Goal: Task Accomplishment & Management: Manage account settings

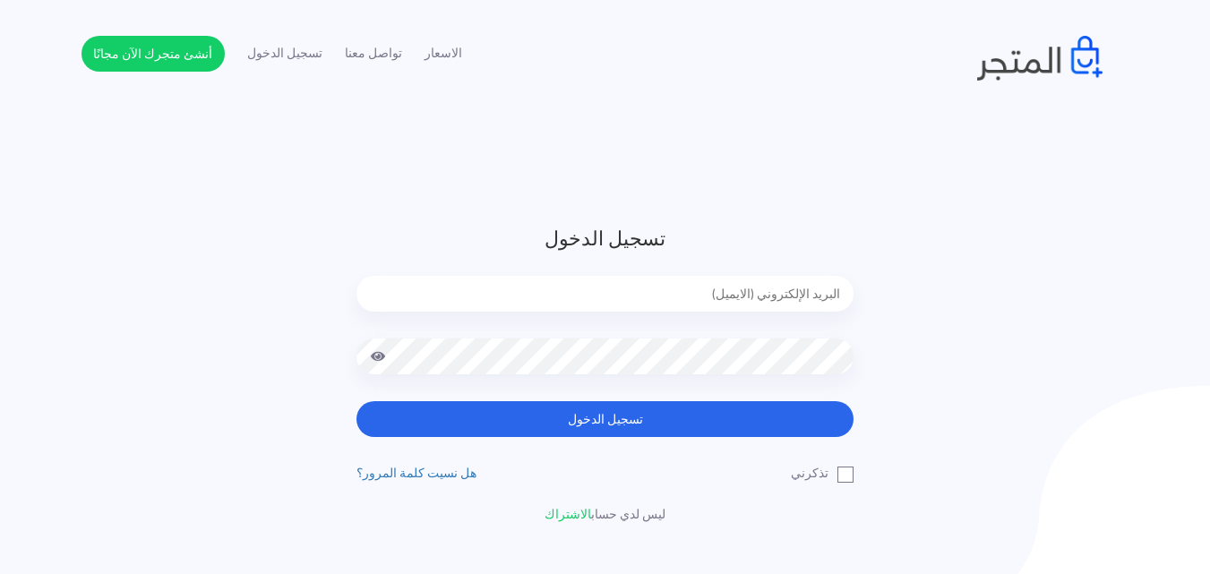
click at [737, 304] on input "email" at bounding box center [604, 294] width 497 height 36
type input "[EMAIL_ADDRESS][DOMAIN_NAME]"
click at [356, 401] on button "تسجيل الدخول" at bounding box center [604, 419] width 497 height 36
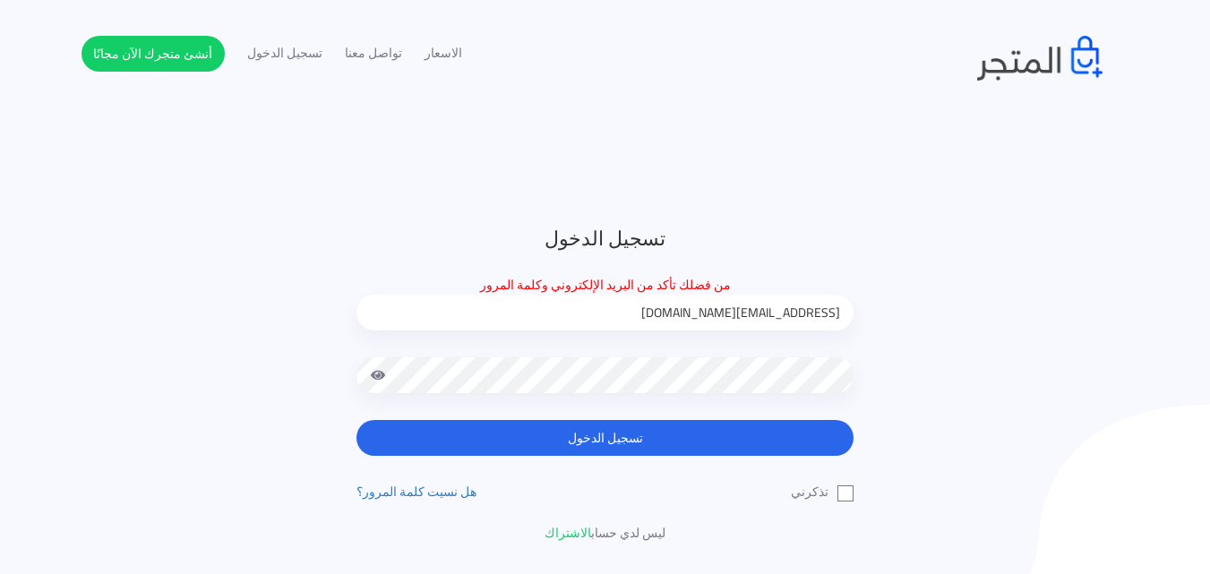
click at [356, 420] on button "تسجيل الدخول" at bounding box center [604, 438] width 497 height 36
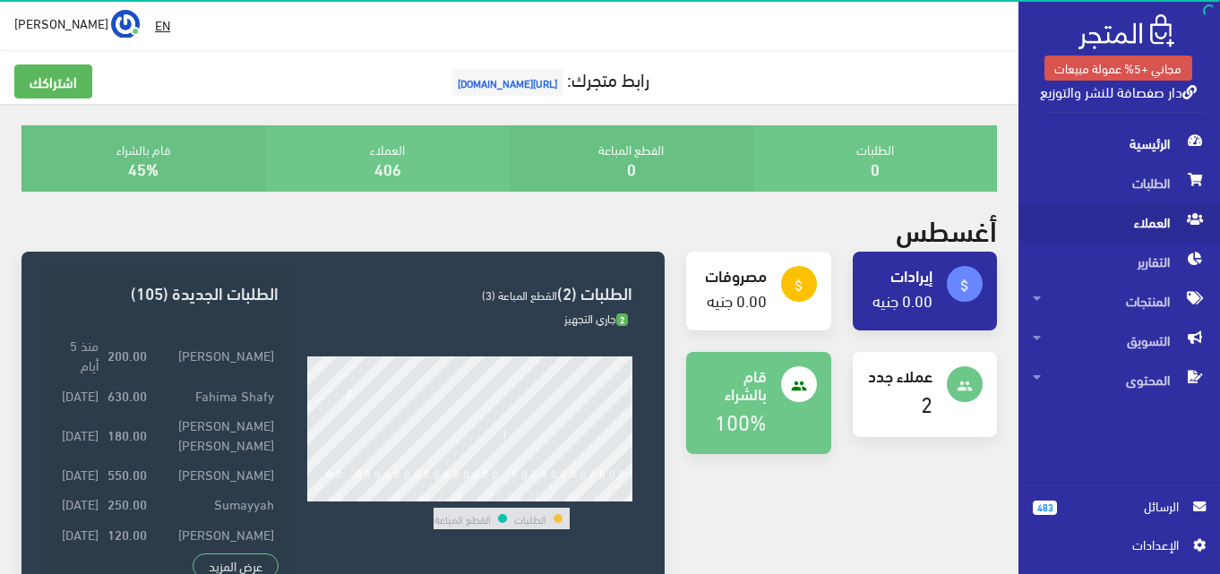
click at [1097, 221] on span "العملاء" at bounding box center [1119, 221] width 173 height 39
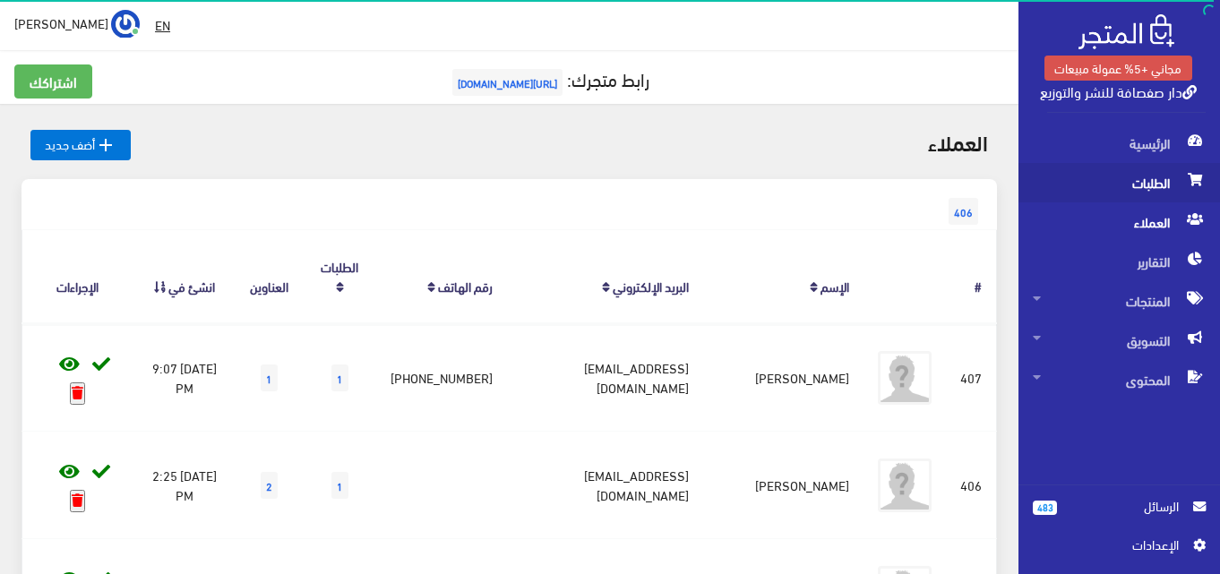
click at [1102, 185] on span "الطلبات" at bounding box center [1119, 182] width 173 height 39
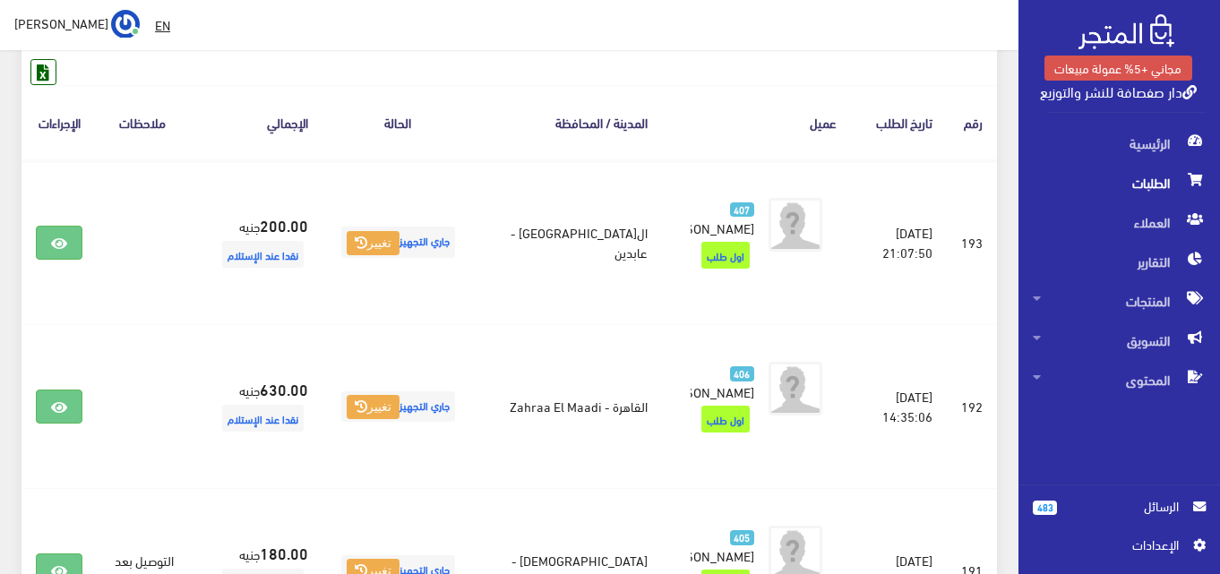
scroll to position [322, 0]
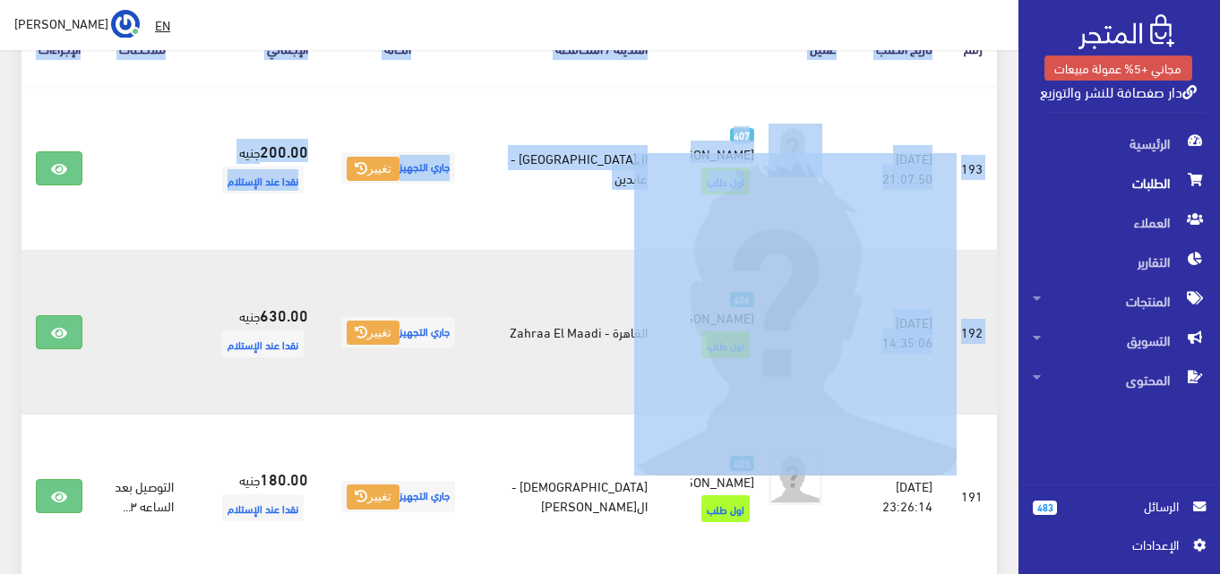
drag, startPoint x: 971, startPoint y: 84, endPoint x: 764, endPoint y: 300, distance: 299.0
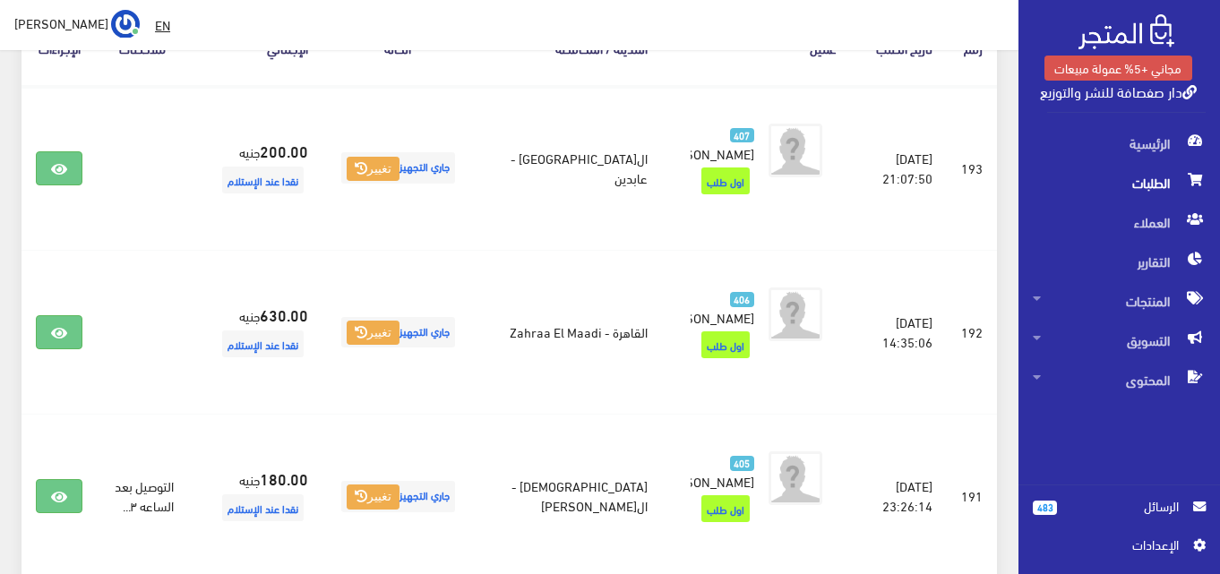
click at [1112, 141] on span "الرئيسية" at bounding box center [1119, 143] width 173 height 39
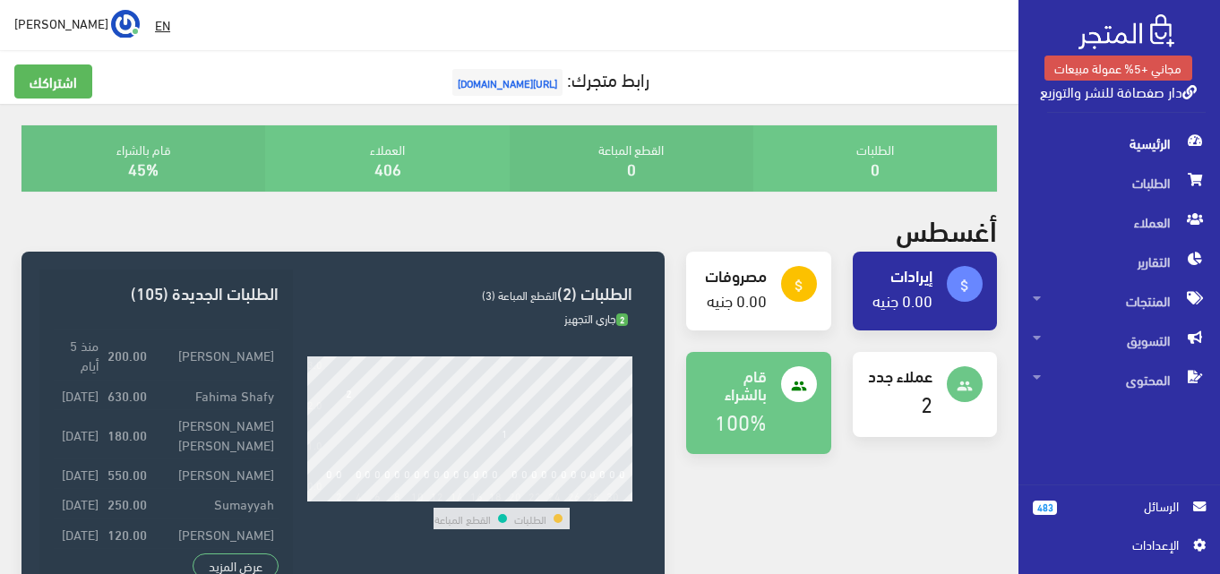
click at [1157, 520] on link "483 الرسائل" at bounding box center [1119, 515] width 173 height 39
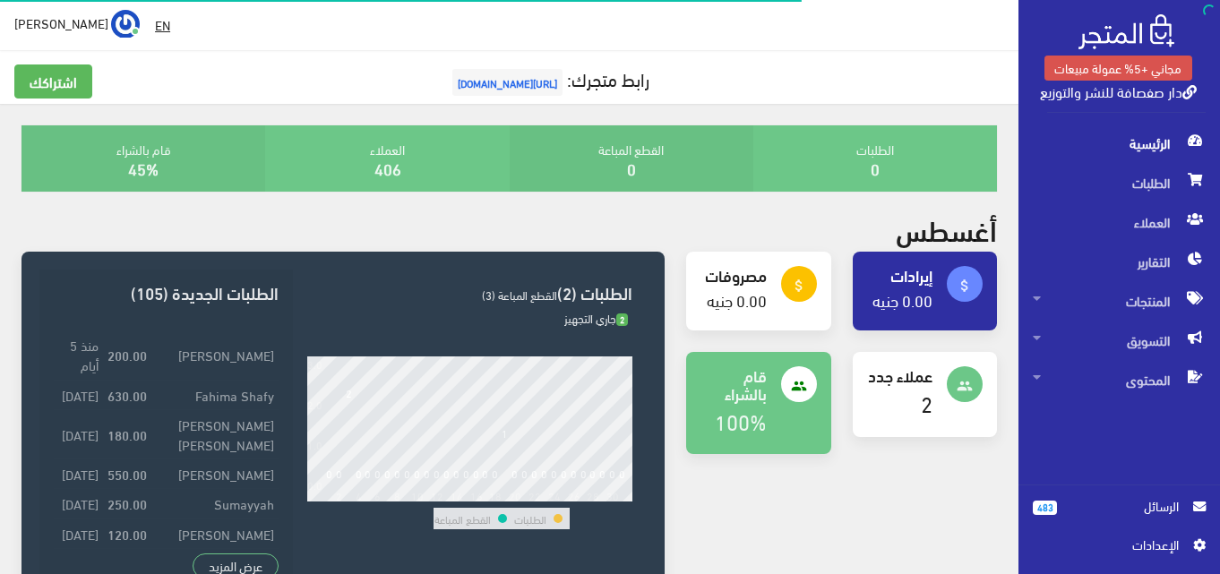
scroll to position [322, 0]
